Goal: Task Accomplishment & Management: Manage account settings

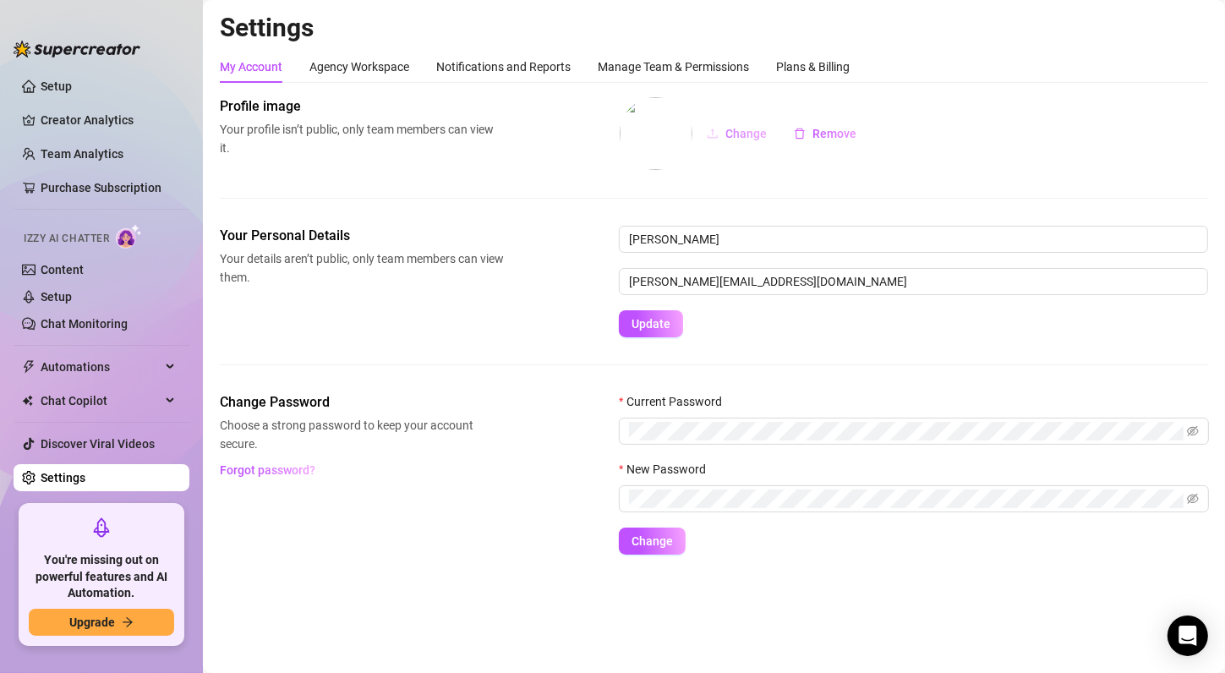
click at [710, 132] on icon "upload" at bounding box center [713, 134] width 12 height 12
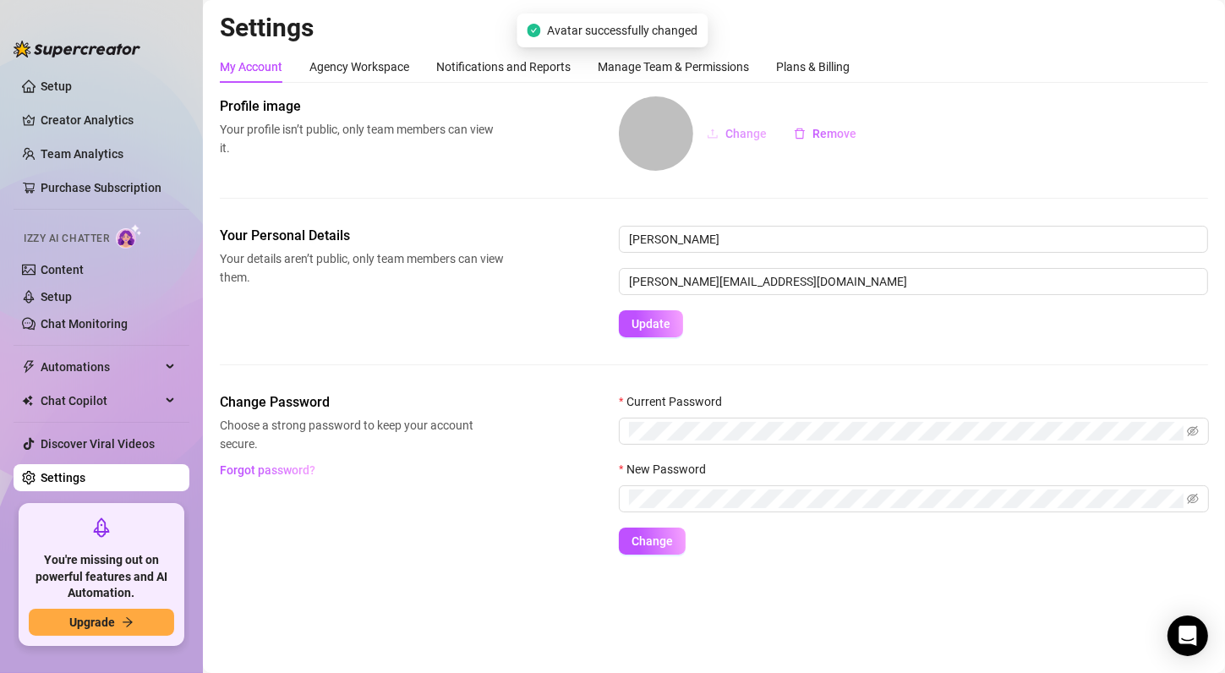
click at [753, 141] on button "Change" at bounding box center [736, 133] width 87 height 27
click at [743, 130] on span "Change" at bounding box center [745, 134] width 41 height 14
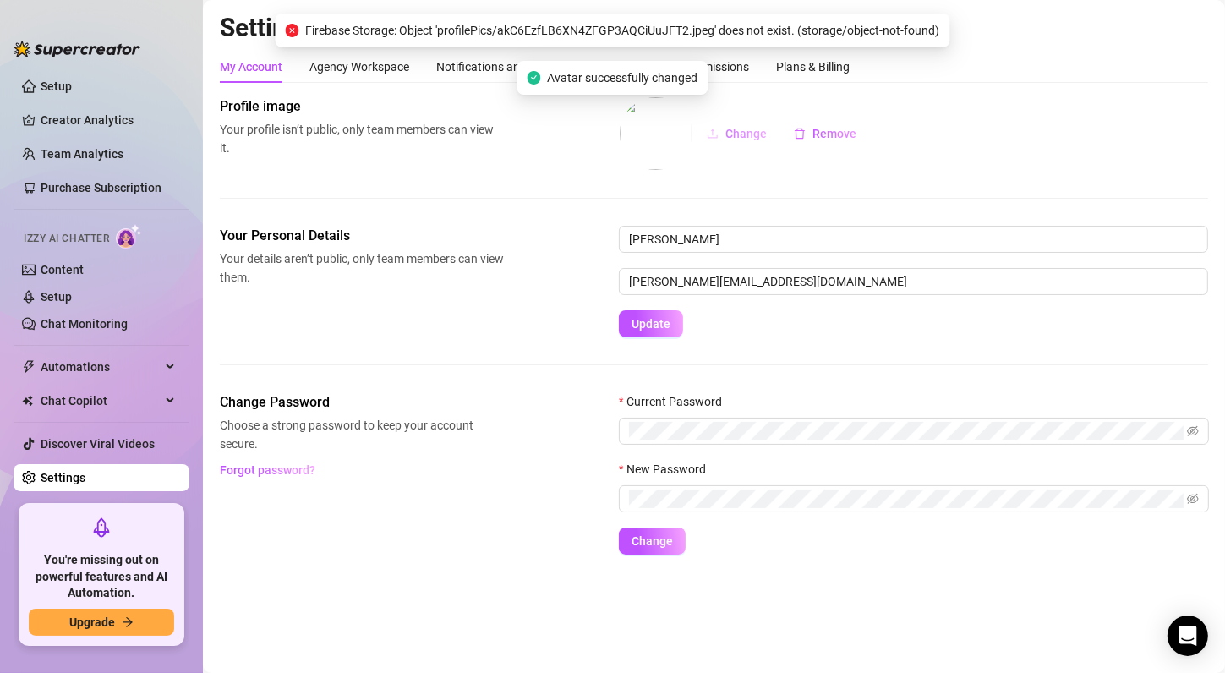
click at [743, 136] on span "Change" at bounding box center [745, 134] width 41 height 14
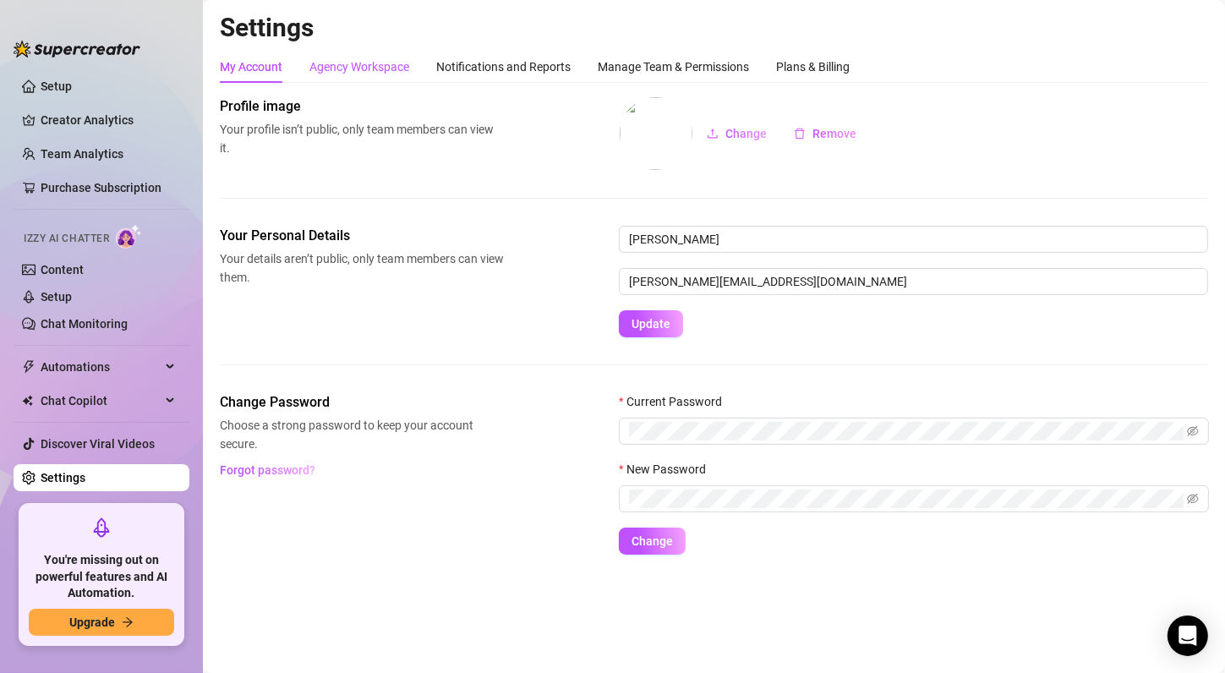
click at [340, 73] on div "Agency Workspace" at bounding box center [359, 66] width 100 height 19
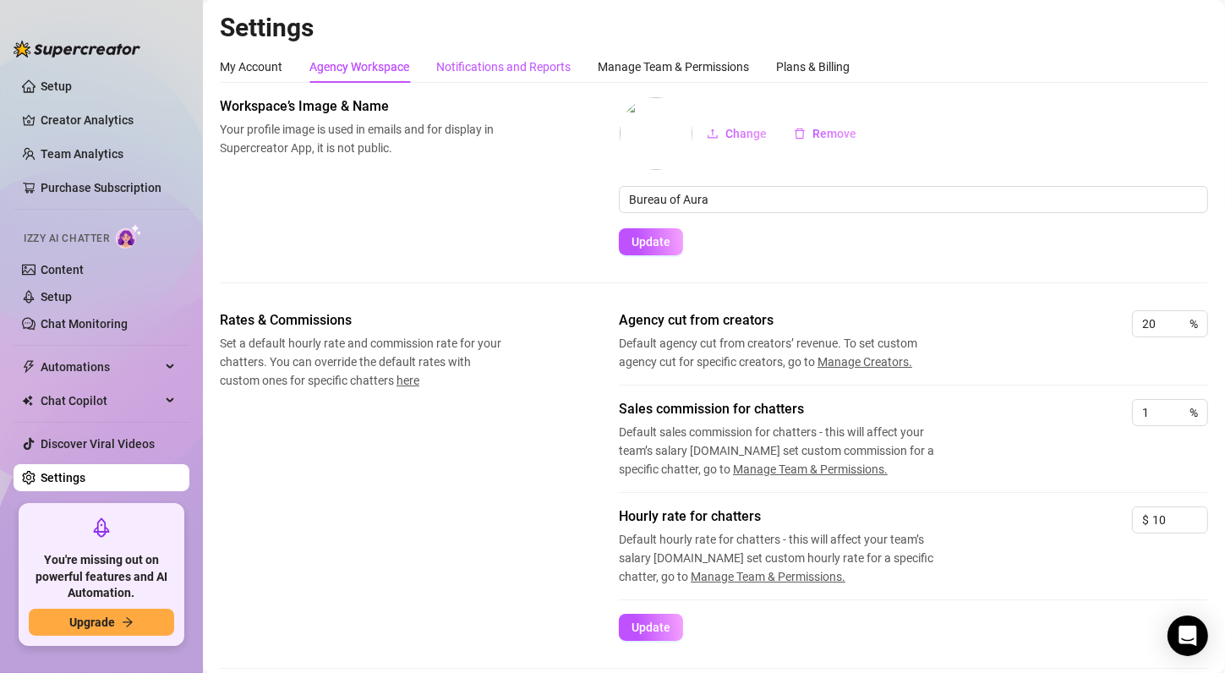
click at [484, 74] on div "Notifications and Reports" at bounding box center [503, 66] width 134 height 19
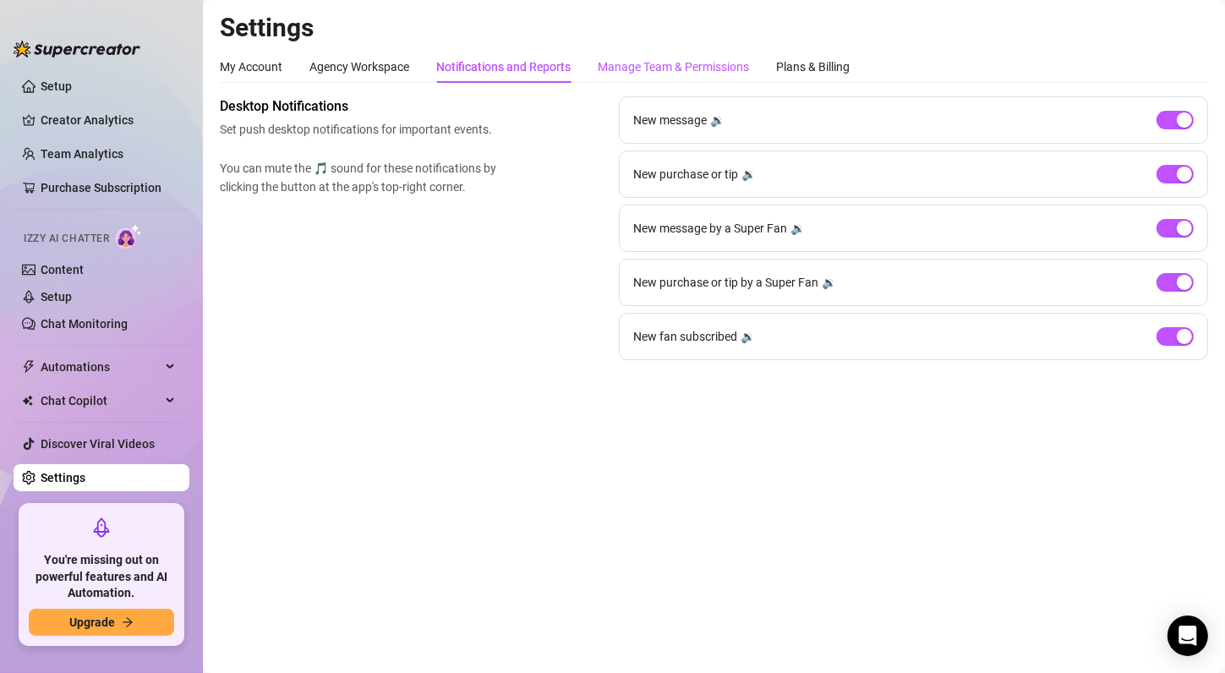
click at [621, 63] on div "Manage Team & Permissions" at bounding box center [673, 66] width 151 height 19
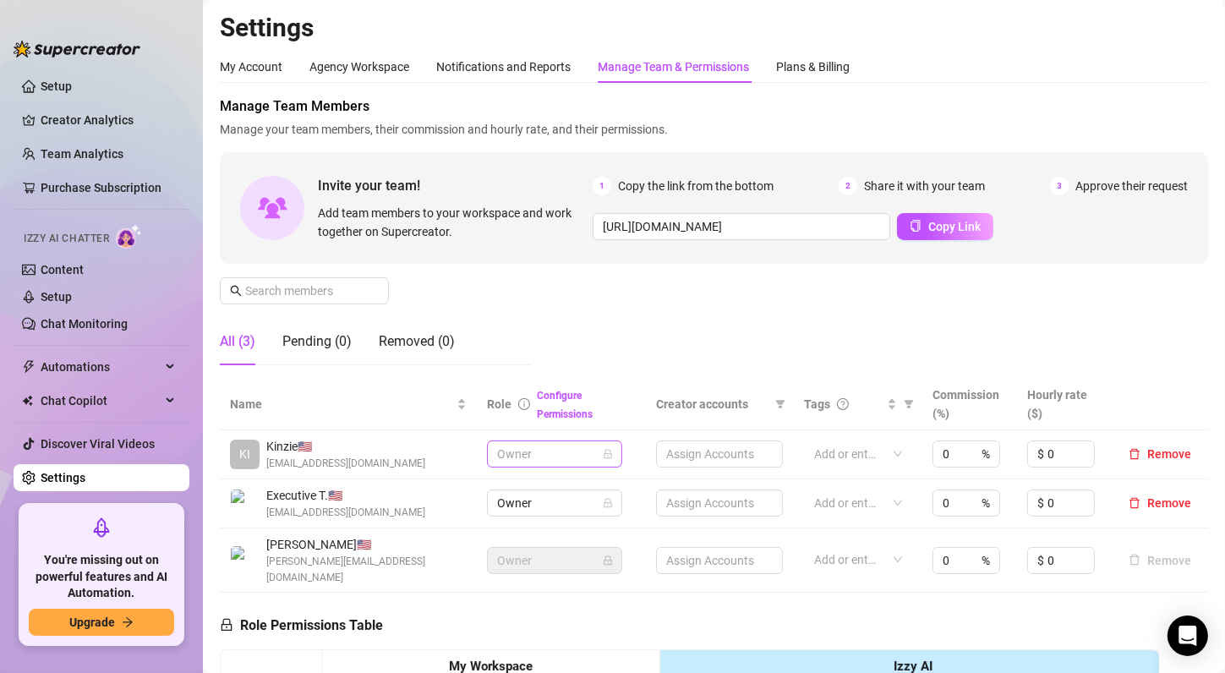
click at [575, 451] on span "Owner" at bounding box center [554, 453] width 115 height 25
click at [576, 346] on div "Manage Team Members Manage your team members, their commission and hourly rate,…" at bounding box center [714, 237] width 988 height 282
click at [558, 397] on link "Configure Permissions" at bounding box center [565, 405] width 56 height 30
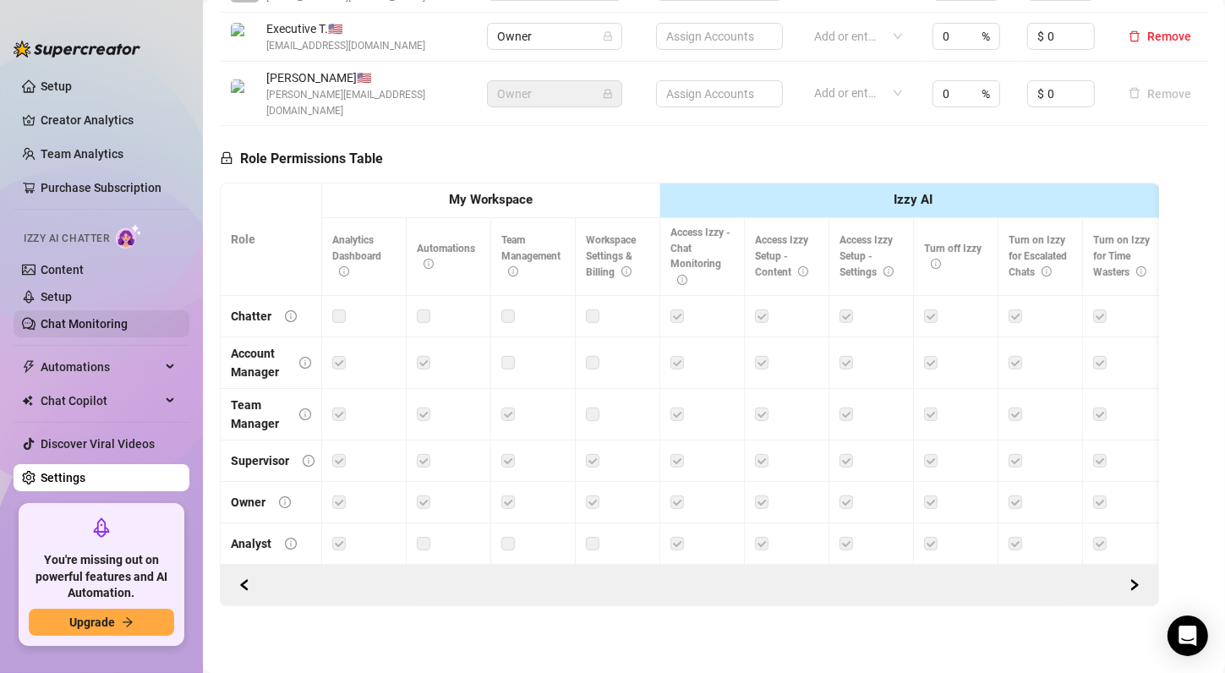
click at [91, 331] on link "Chat Monitoring" at bounding box center [84, 324] width 87 height 14
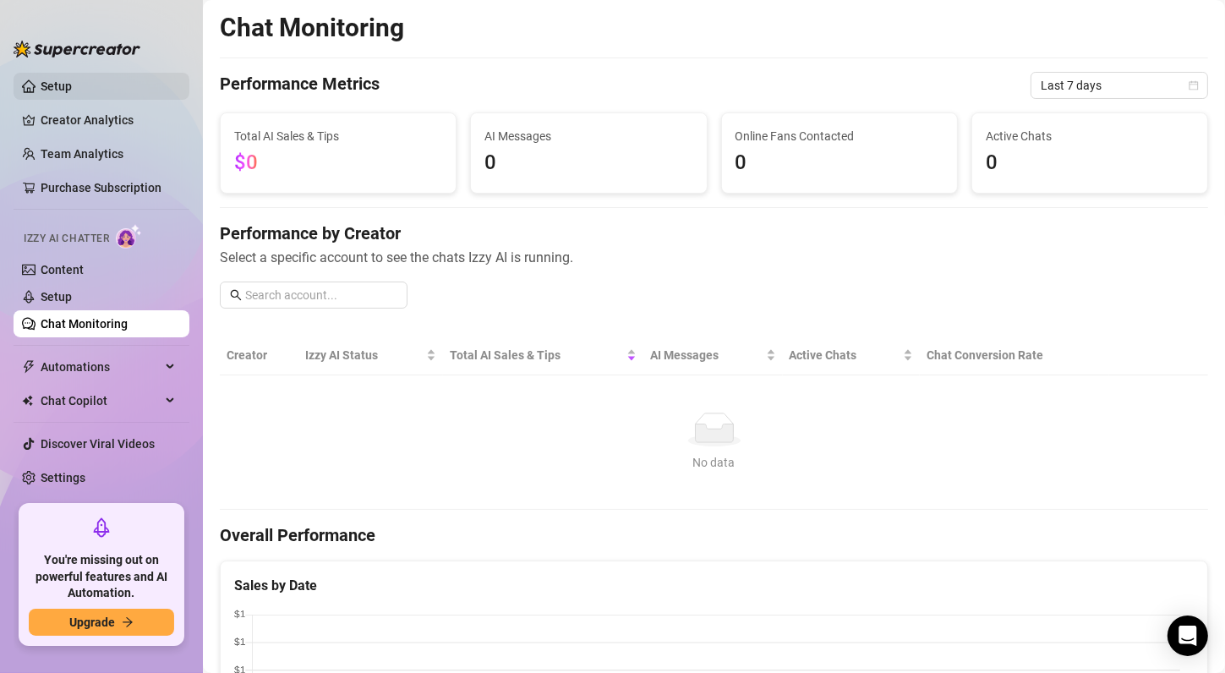
click at [46, 91] on link "Setup" at bounding box center [56, 86] width 31 height 14
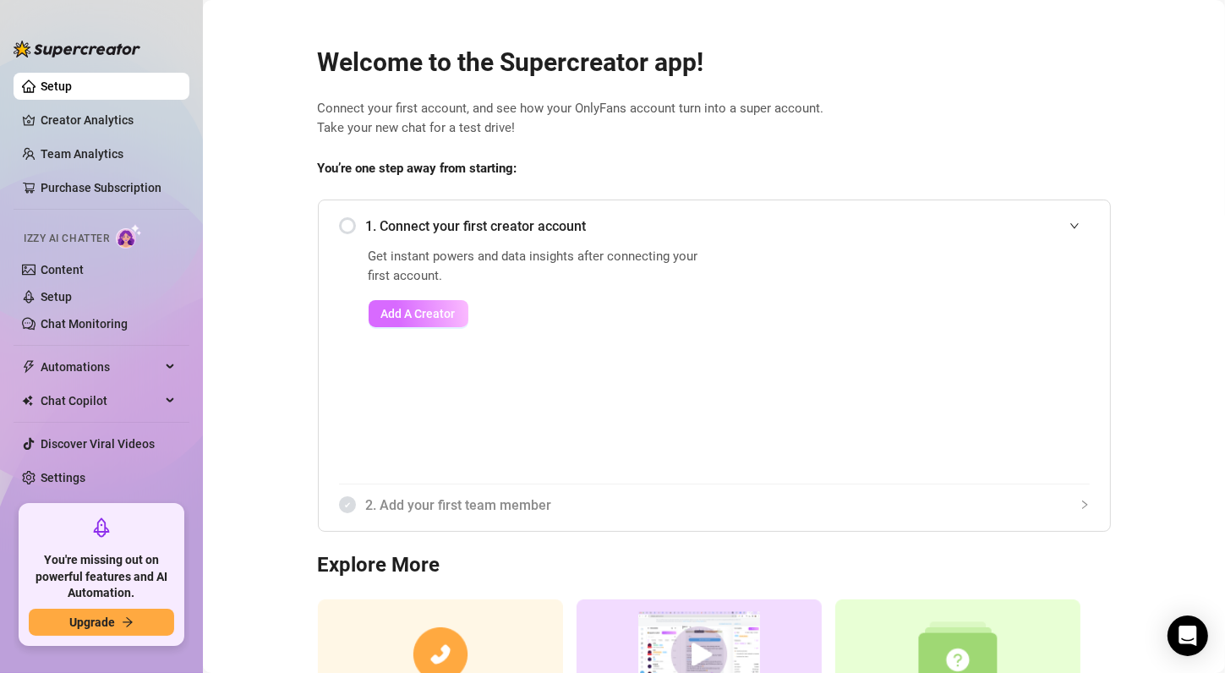
click at [435, 307] on span "Add A Creator" at bounding box center [418, 314] width 74 height 14
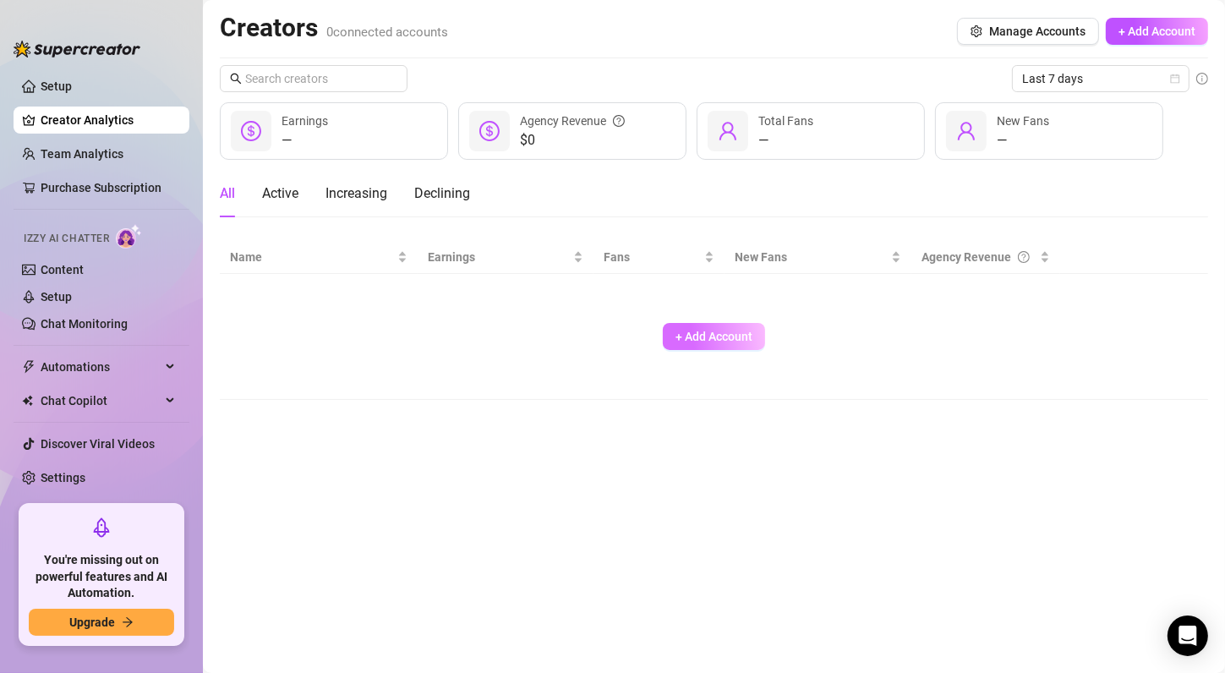
click at [709, 333] on span "+ Add Account" at bounding box center [714, 337] width 77 height 14
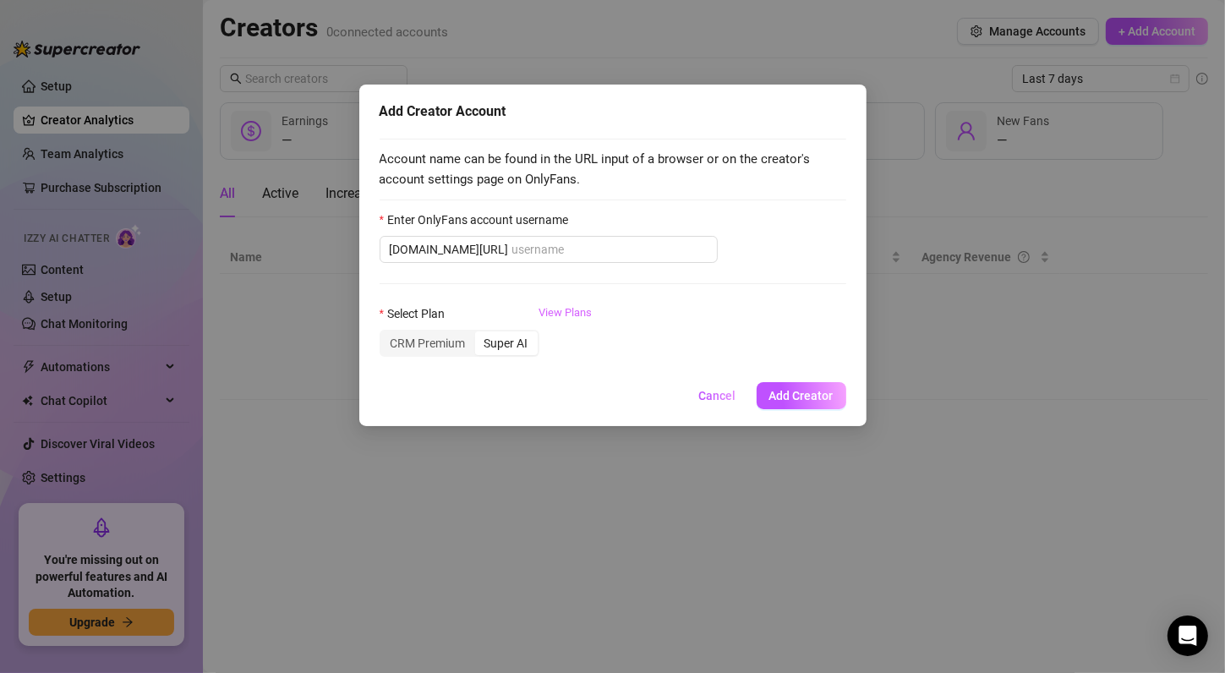
click at [572, 311] on link "View Plans" at bounding box center [565, 338] width 53 height 68
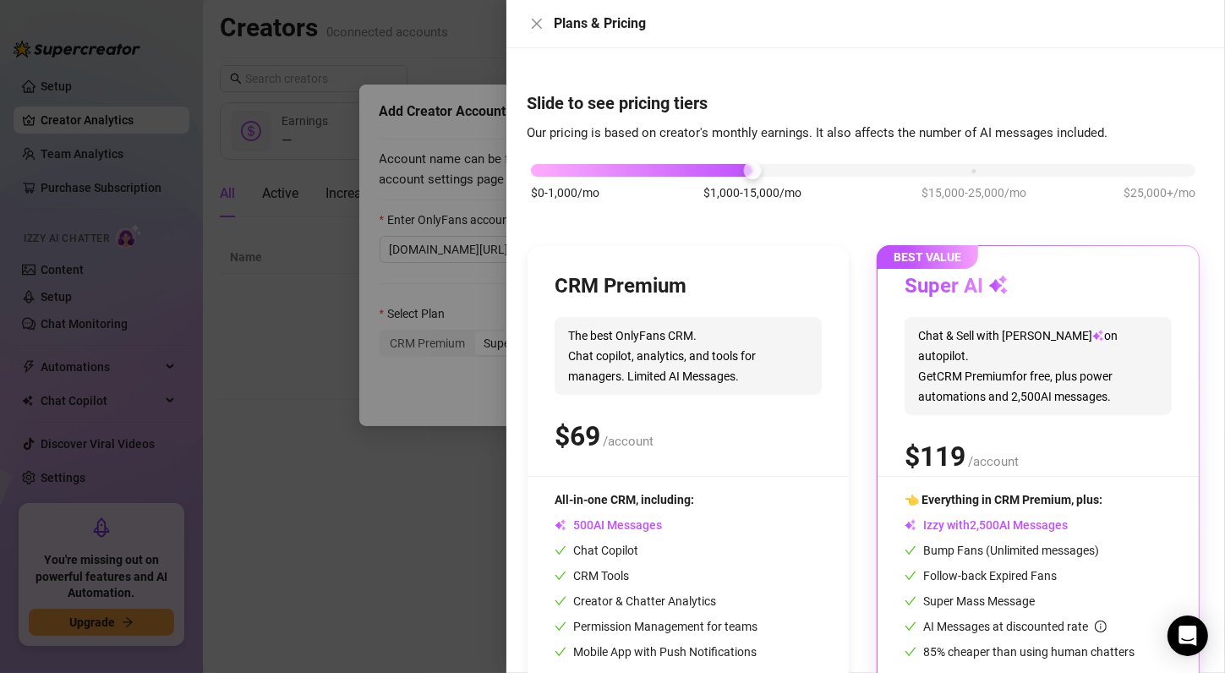
click at [547, 177] on div "$0-1,000/mo $1,000-15,000/mo $15,000-25,000/mo $25,000+/mo" at bounding box center [863, 191] width 673 height 96
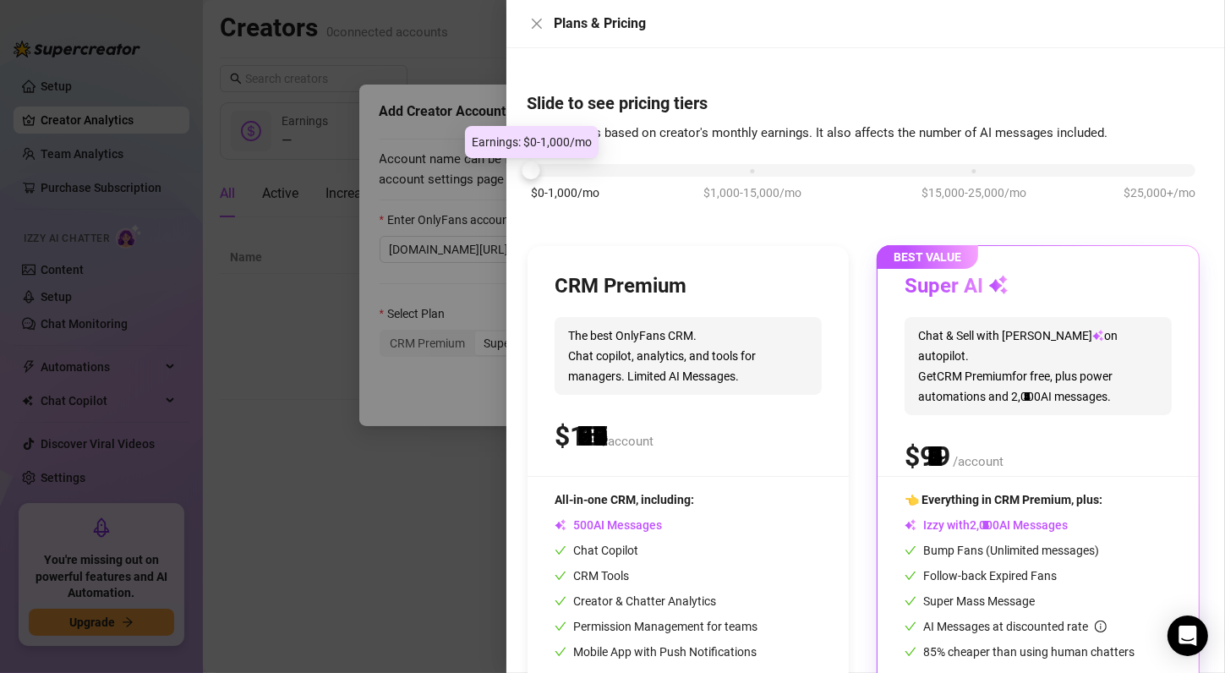
click at [545, 171] on div "$0-1,000/mo $1,000-15,000/mo $15,000-25,000/mo $25,000+/mo" at bounding box center [863, 166] width 665 height 10
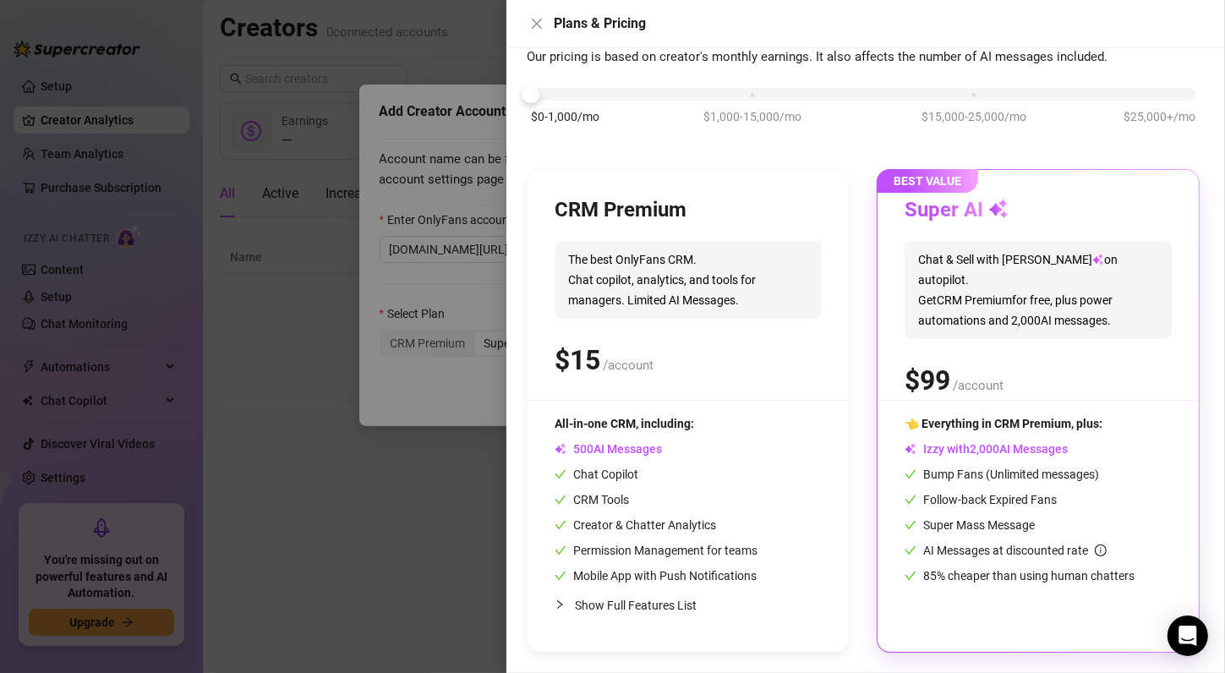
click at [647, 524] on span "Creator & Chatter Analytics" at bounding box center [635, 525] width 161 height 14
click at [650, 282] on span "The best OnlyFans CRM. Chat copilot, analytics, and tools for managers. Limited…" at bounding box center [688, 280] width 267 height 78
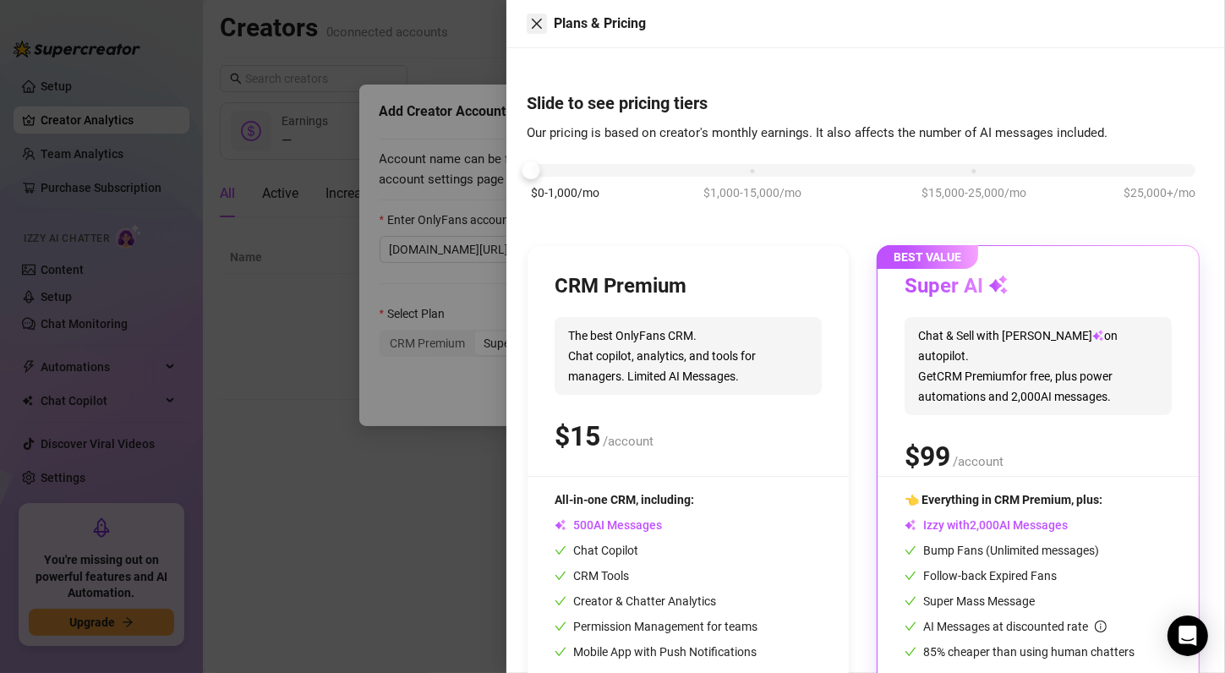
click at [539, 30] on button "Close" at bounding box center [537, 24] width 20 height 20
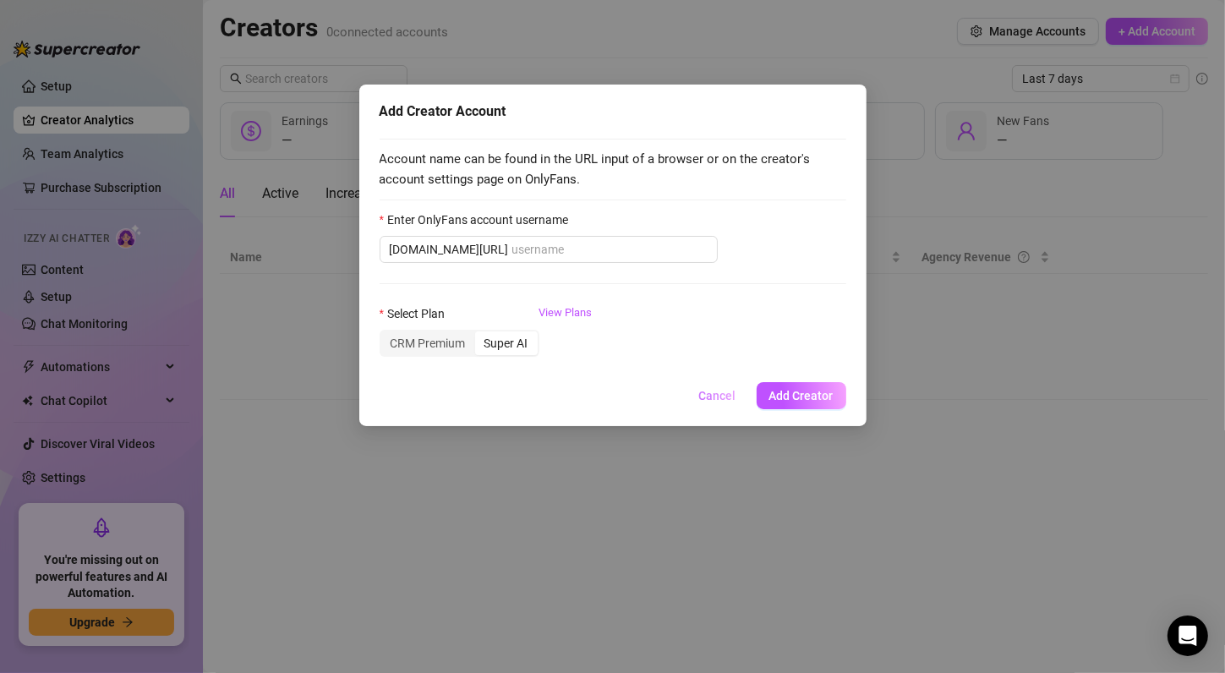
click at [732, 399] on span "Cancel" at bounding box center [717, 396] width 37 height 14
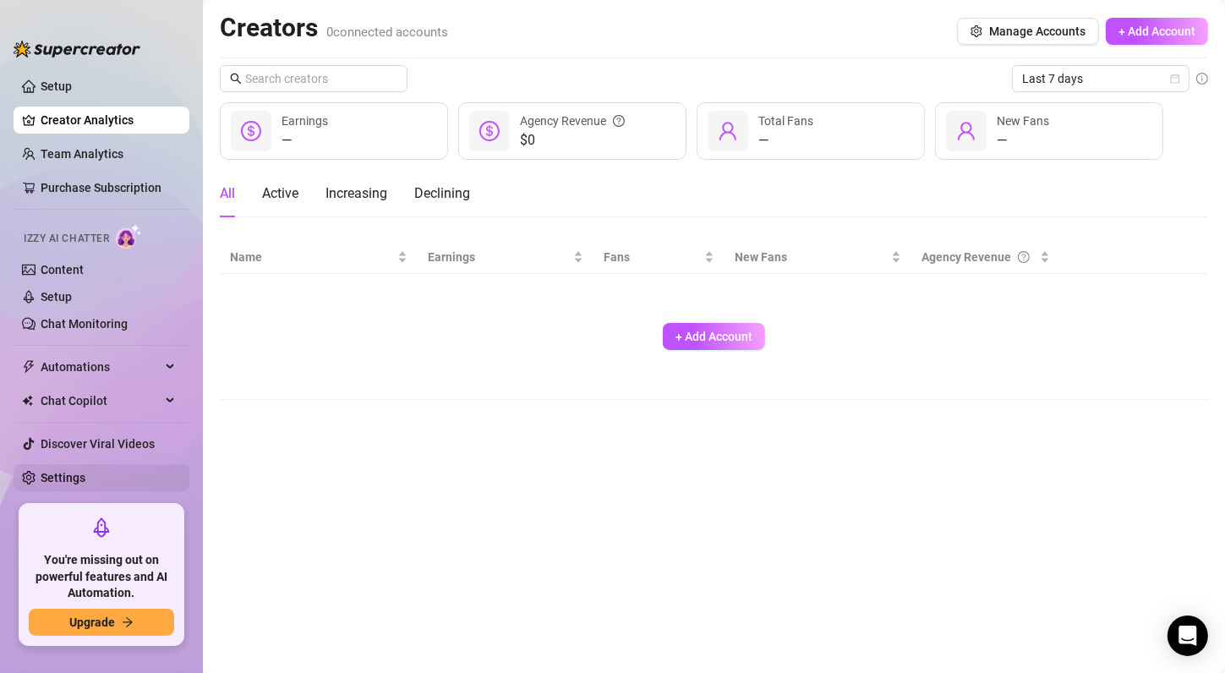
click at [65, 475] on link "Settings" at bounding box center [63, 478] width 45 height 14
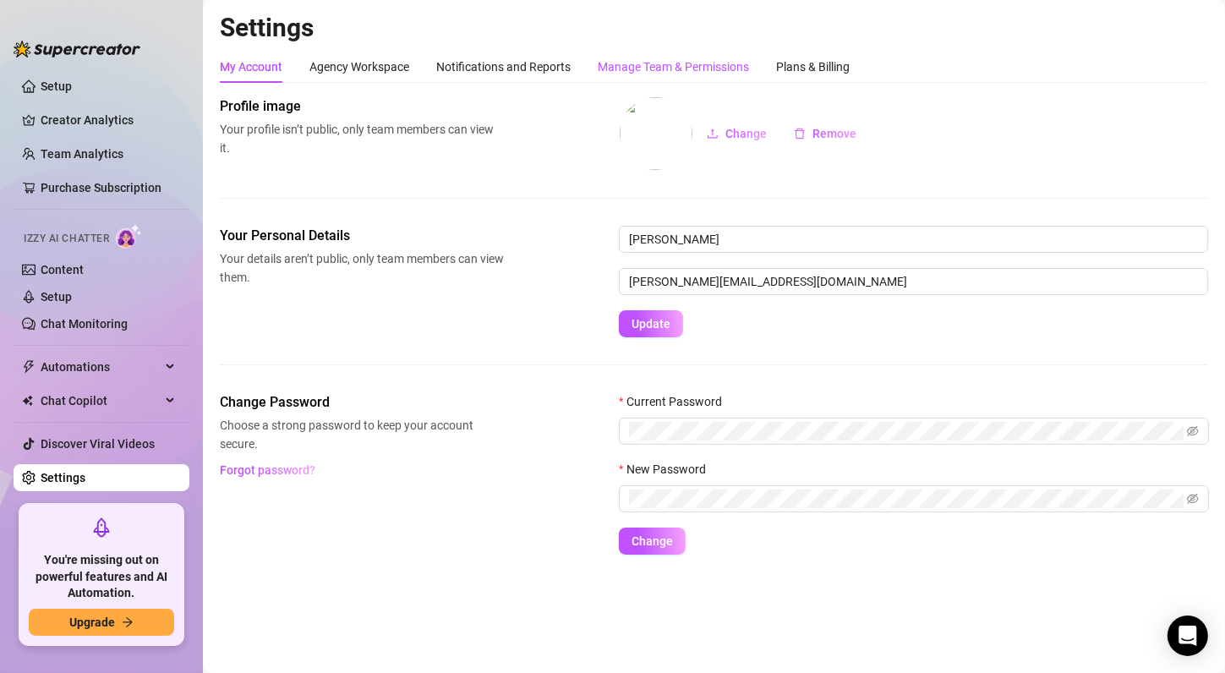
click at [646, 62] on div "Manage Team & Permissions" at bounding box center [673, 66] width 151 height 19
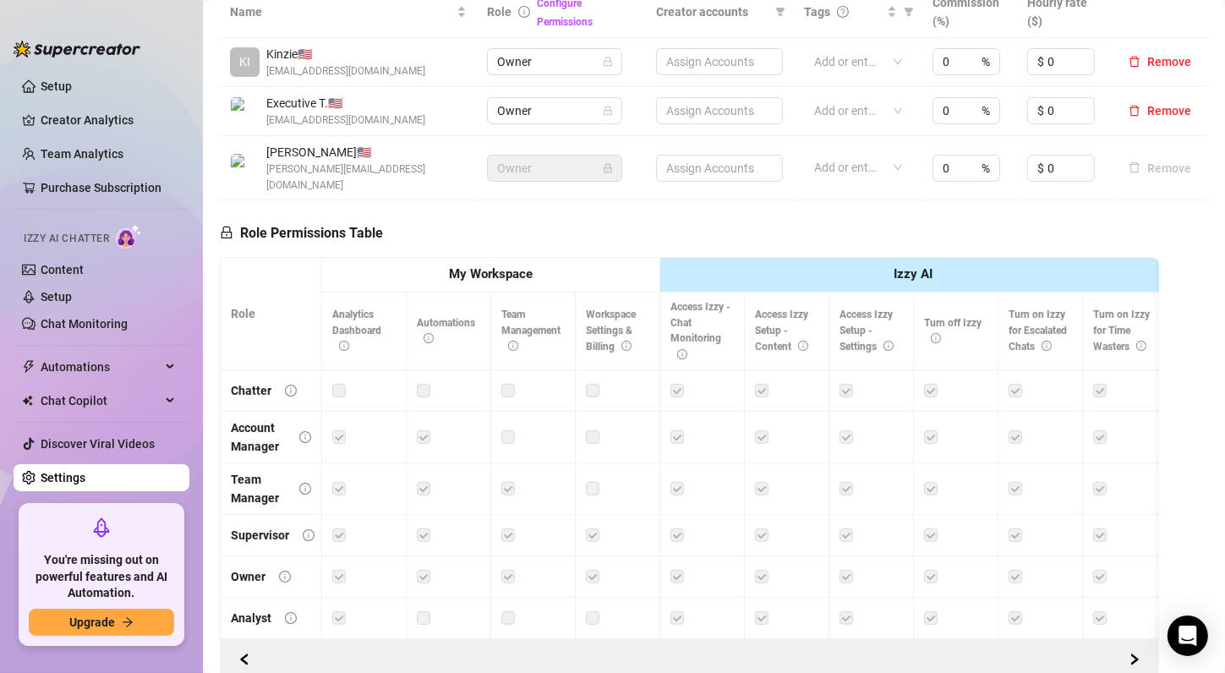
scroll to position [394, 0]
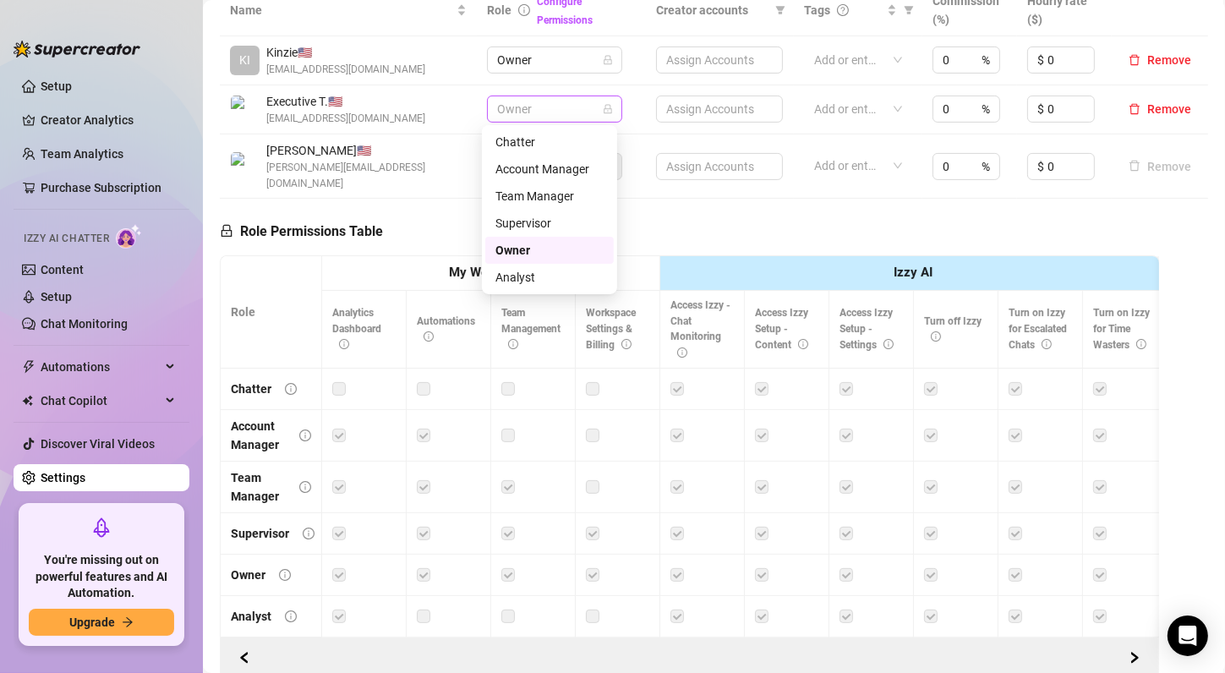
click at [536, 115] on span "Owner" at bounding box center [554, 108] width 115 height 25
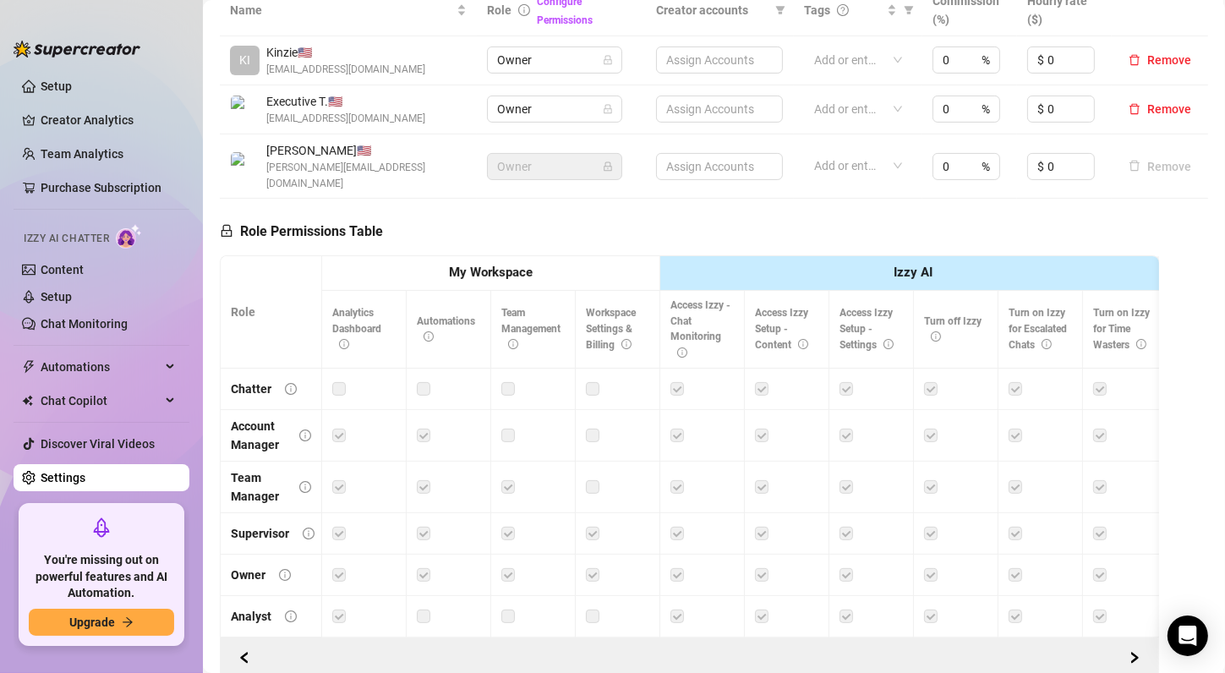
click at [286, 309] on th "Role" at bounding box center [271, 312] width 101 height 112
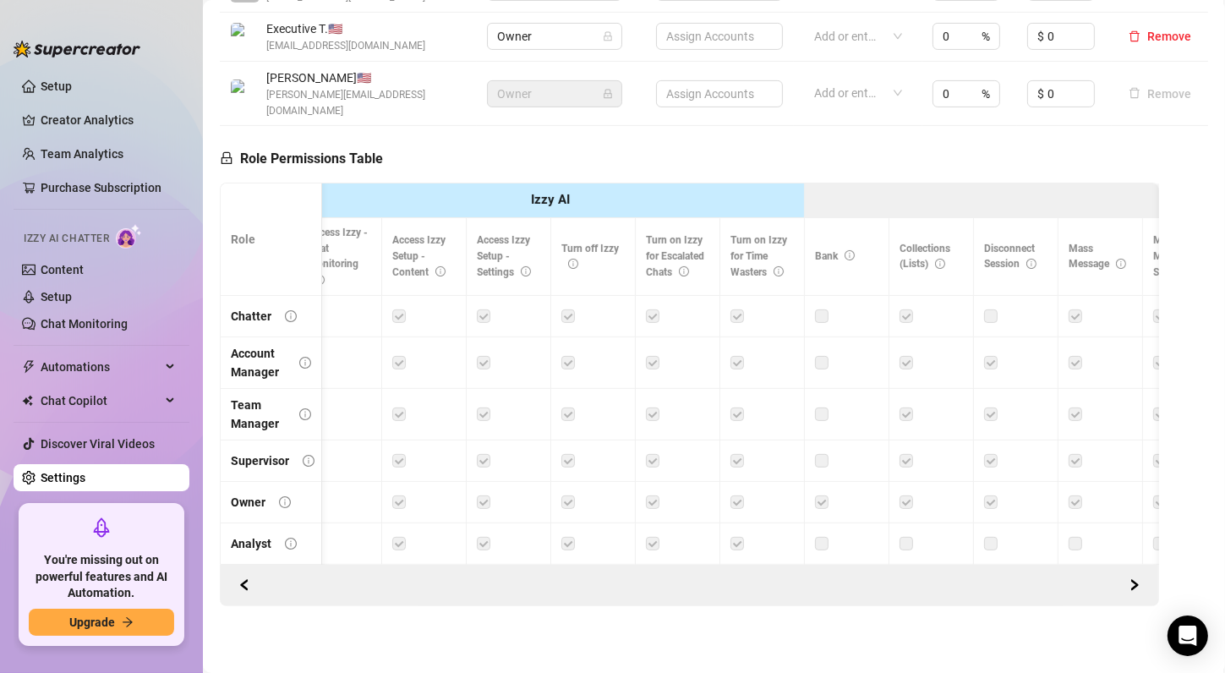
scroll to position [0, 0]
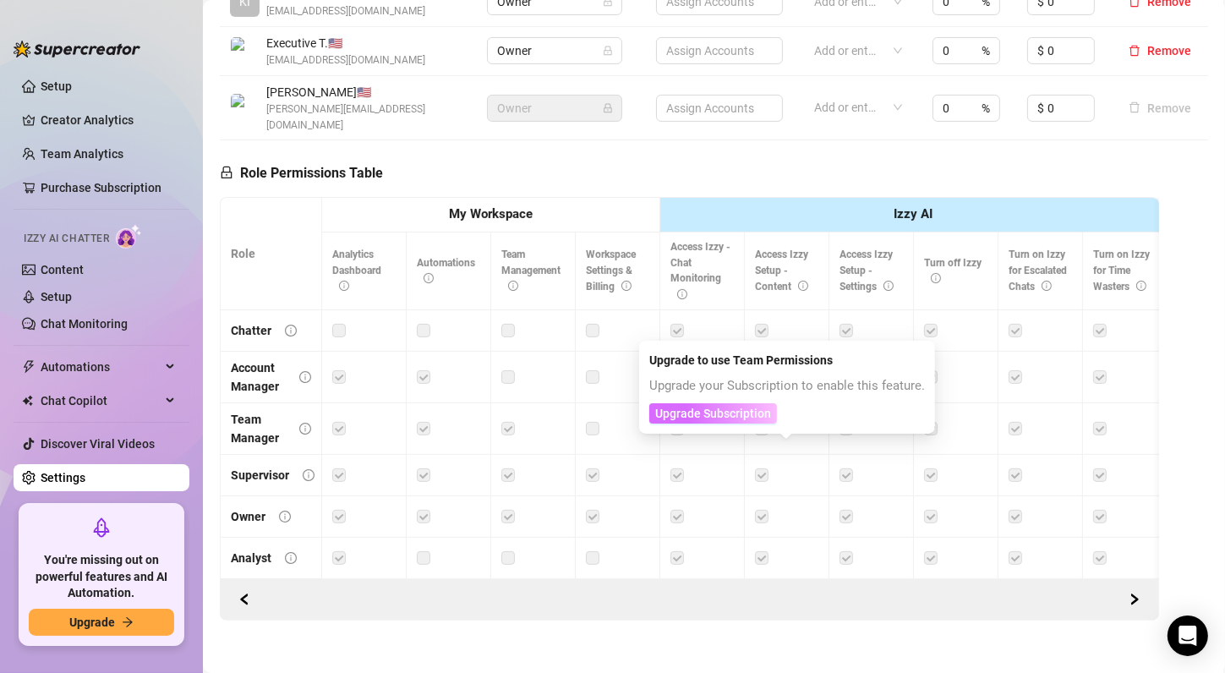
click at [741, 413] on span "Upgrade Subscription" at bounding box center [713, 414] width 116 height 14
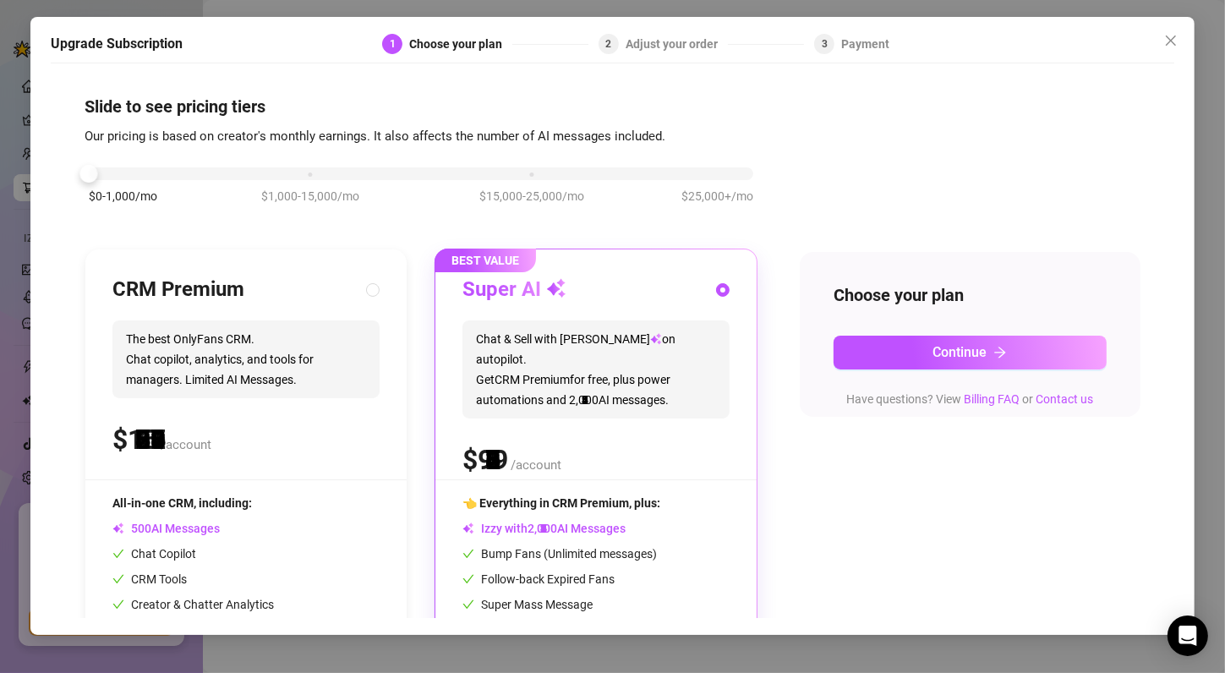
click at [98, 171] on div "$0-1,000/mo $1,000-15,000/mo $15,000-25,000/mo $25,000+/mo" at bounding box center [421, 169] width 665 height 10
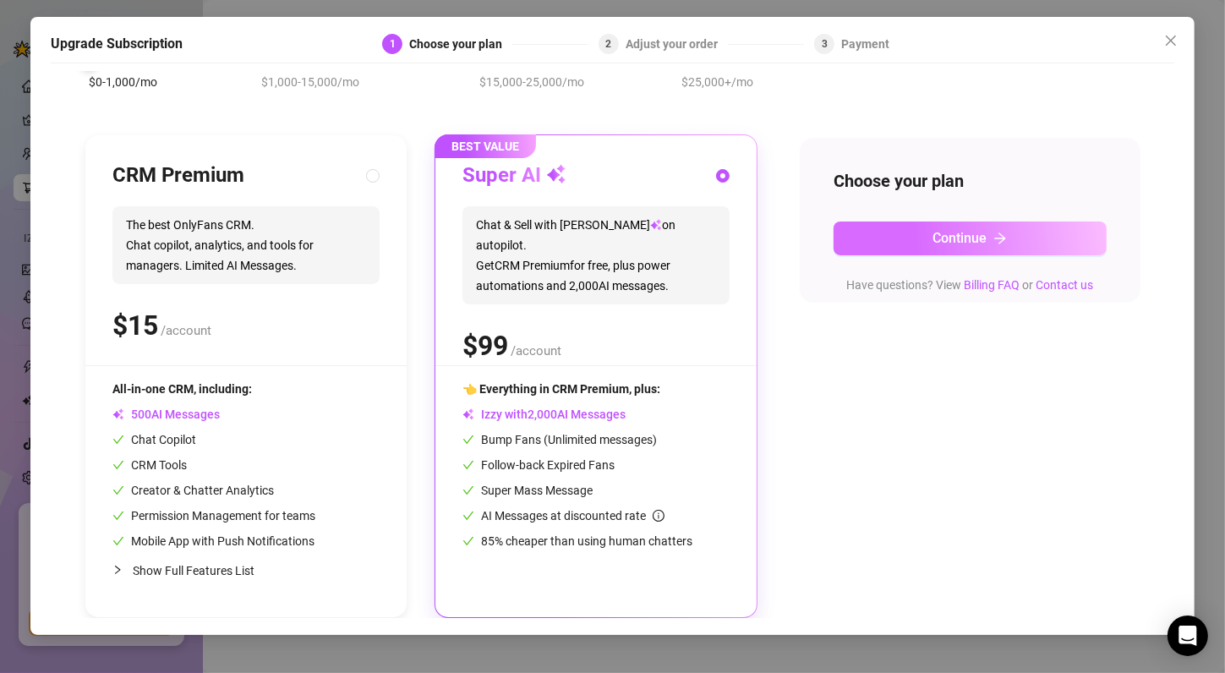
click at [890, 236] on button "Continue" at bounding box center [970, 239] width 273 height 34
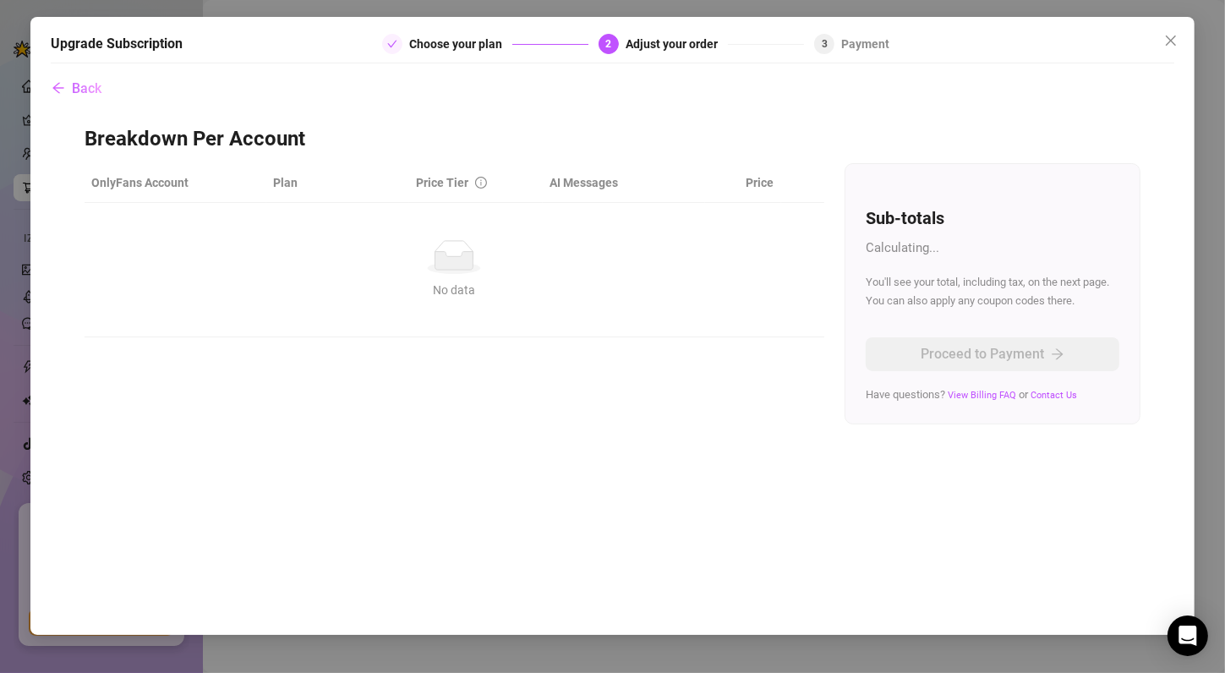
click at [483, 277] on div "No data No data" at bounding box center [454, 269] width 713 height 59
click at [1168, 48] on button "Close" at bounding box center [1170, 40] width 27 height 27
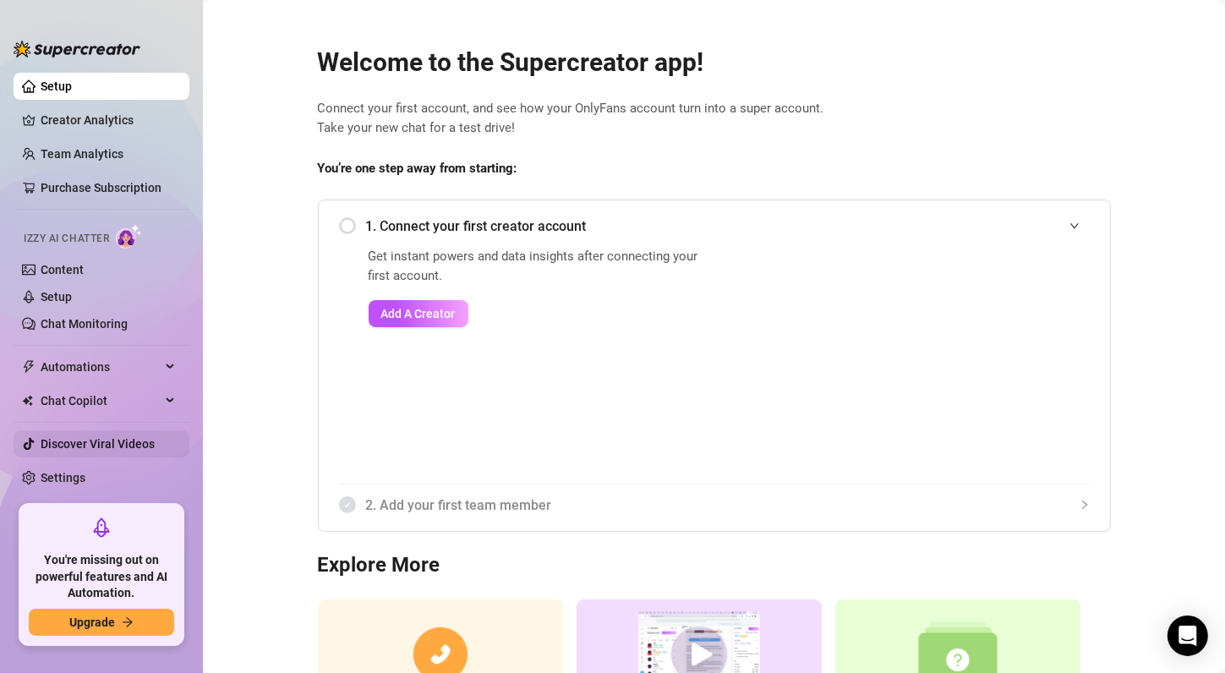
click at [111, 443] on link "Discover Viral Videos" at bounding box center [98, 444] width 114 height 14
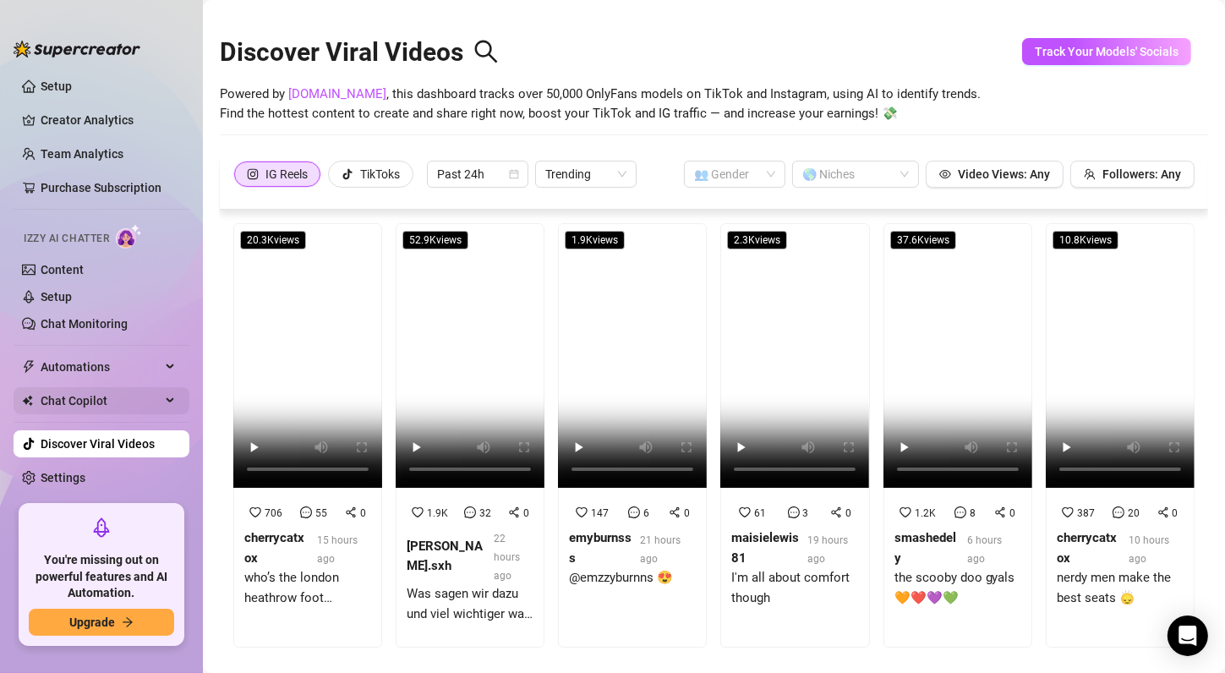
click at [145, 391] on span "Chat Copilot" at bounding box center [101, 400] width 120 height 27
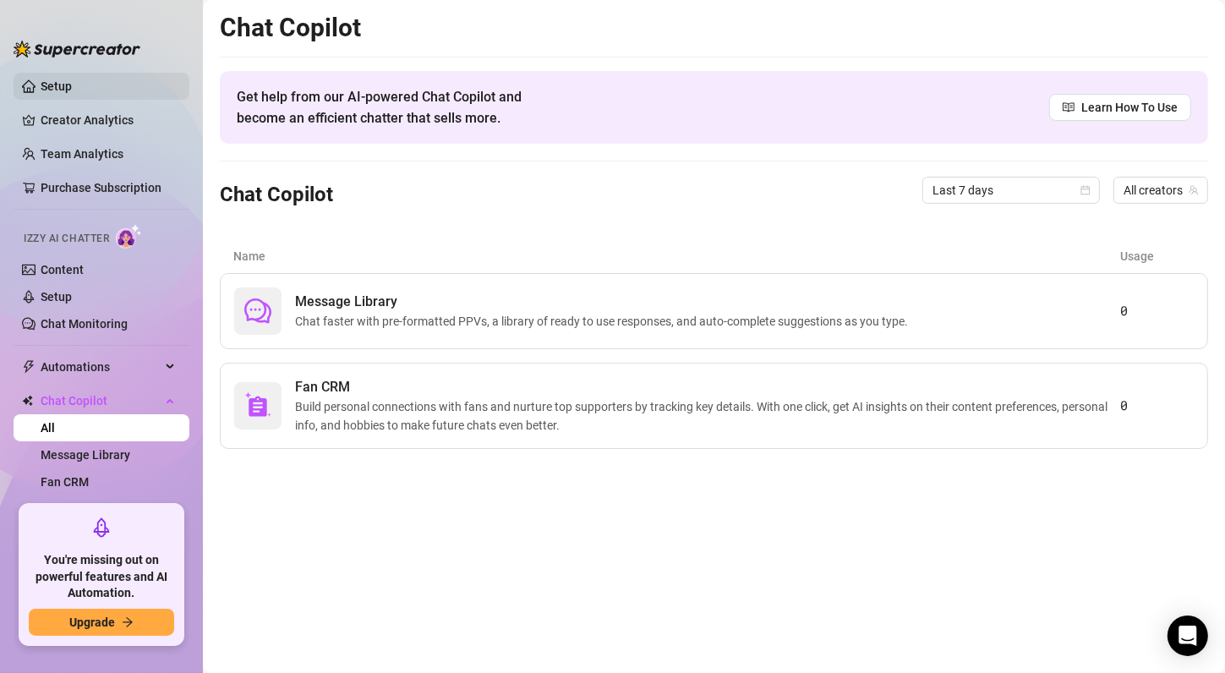
click at [68, 85] on link "Setup" at bounding box center [56, 86] width 31 height 14
